Goal: Transaction & Acquisition: Download file/media

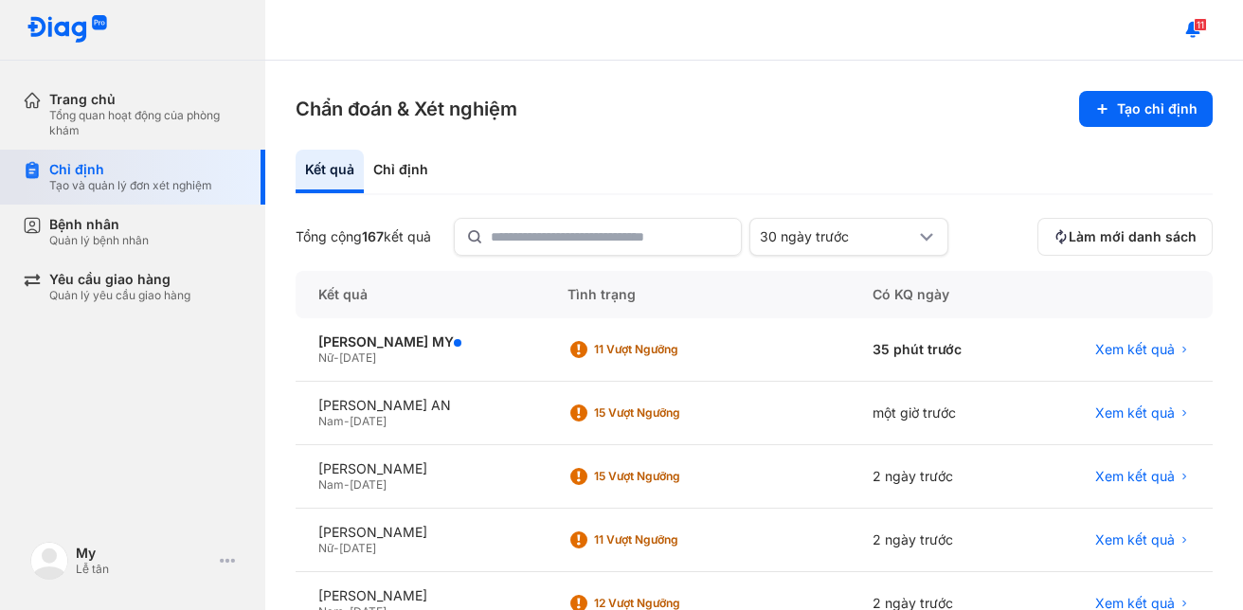
click at [115, 191] on div "Tạo và quản lý đơn xét nghiệm" at bounding box center [130, 185] width 163 height 15
click at [1136, 413] on span "Xem kết quả" at bounding box center [1135, 412] width 80 height 17
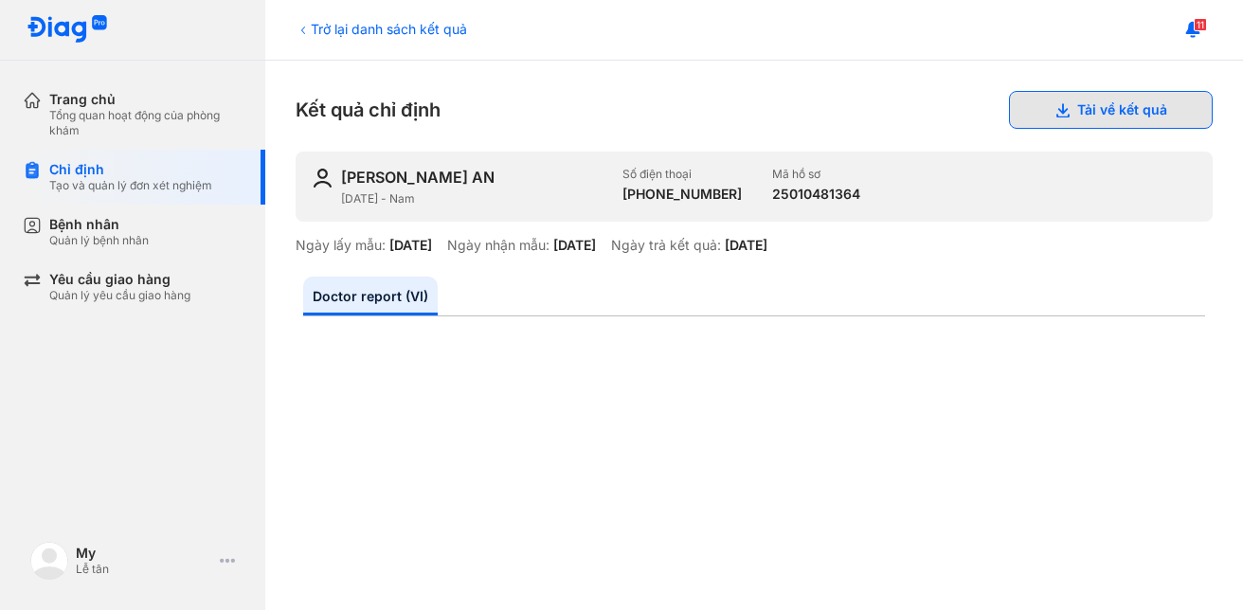
click at [1087, 114] on button "Tải về kết quả" at bounding box center [1111, 110] width 204 height 38
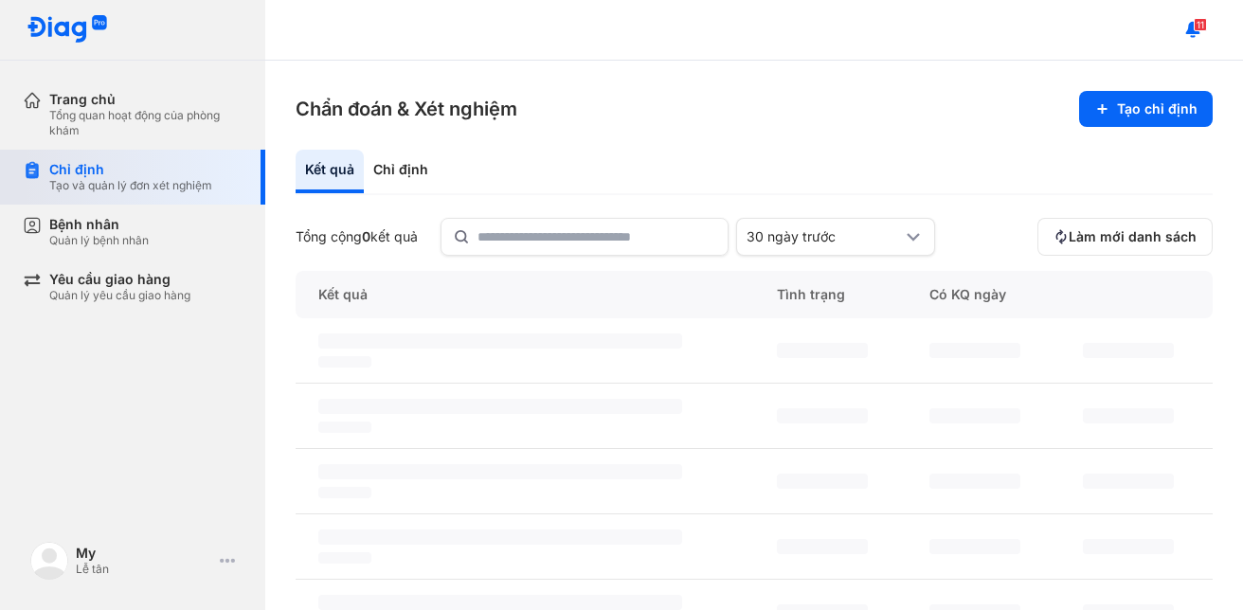
click at [57, 203] on div "Chỉ định Tạo và quản lý đơn xét nghiệm" at bounding box center [144, 177] width 243 height 55
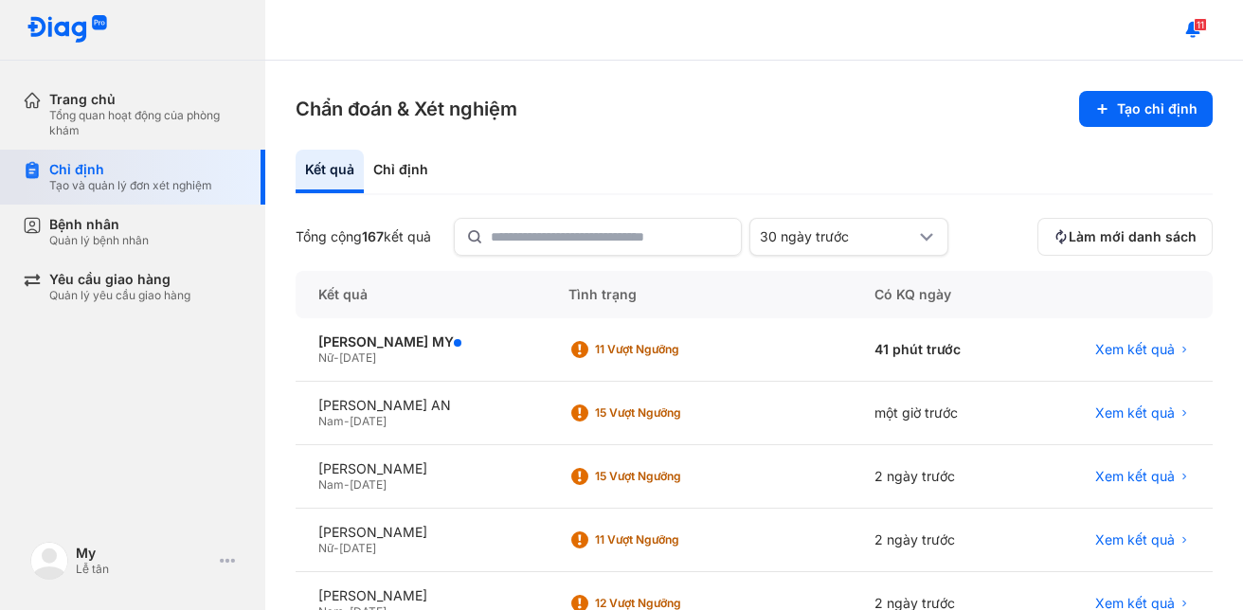
click at [59, 191] on div "Tạo và quản lý đơn xét nghiệm" at bounding box center [130, 185] width 163 height 15
click at [1139, 350] on span "Xem kết quả" at bounding box center [1135, 349] width 80 height 17
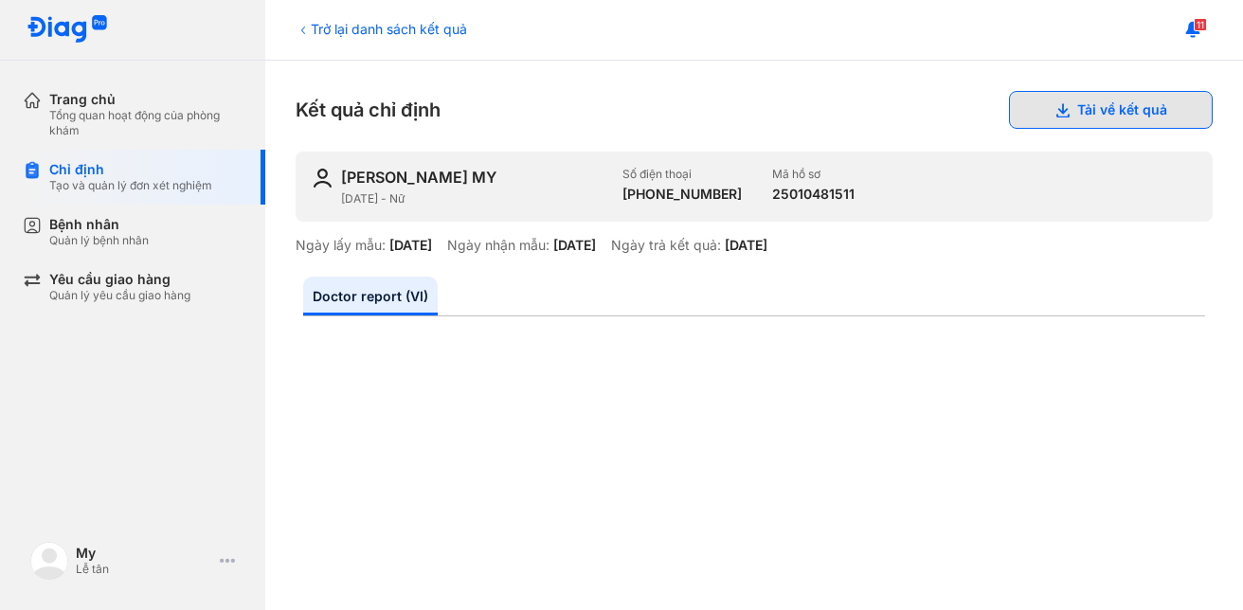
click at [1107, 113] on button "Tải về kết quả" at bounding box center [1111, 110] width 204 height 38
